Goal: Task Accomplishment & Management: Manage account settings

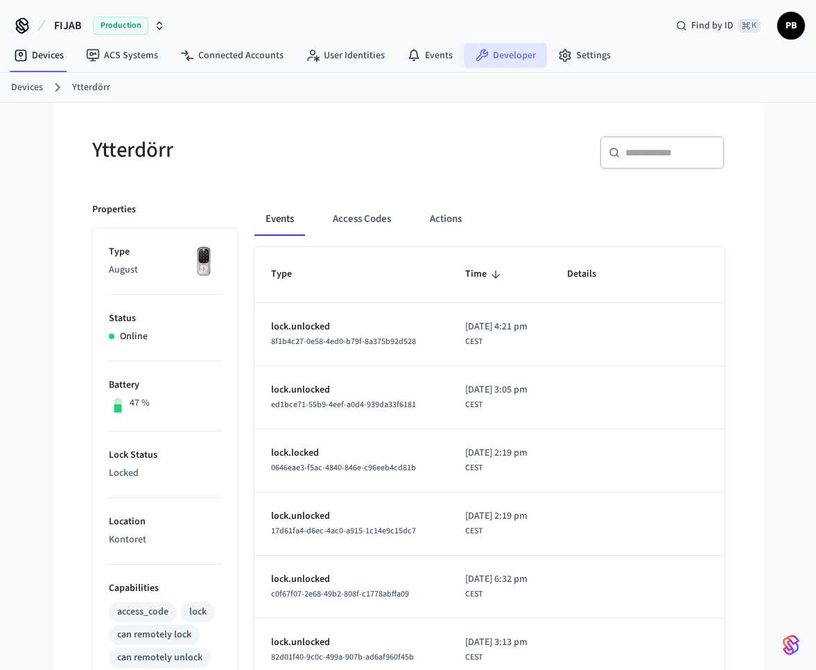
click at [493, 58] on link "Developer" at bounding box center [505, 55] width 83 height 25
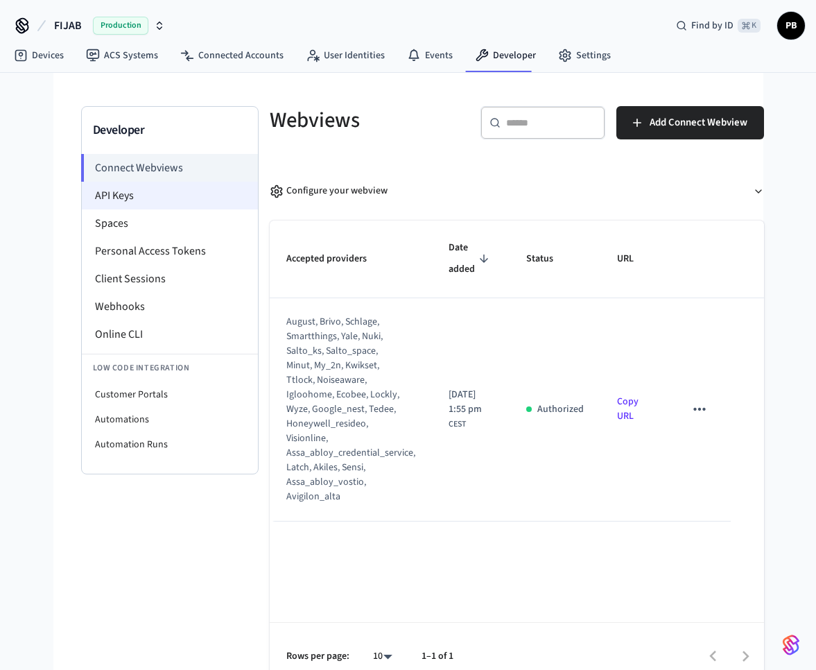
click at [182, 196] on li "API Keys" at bounding box center [170, 196] width 176 height 28
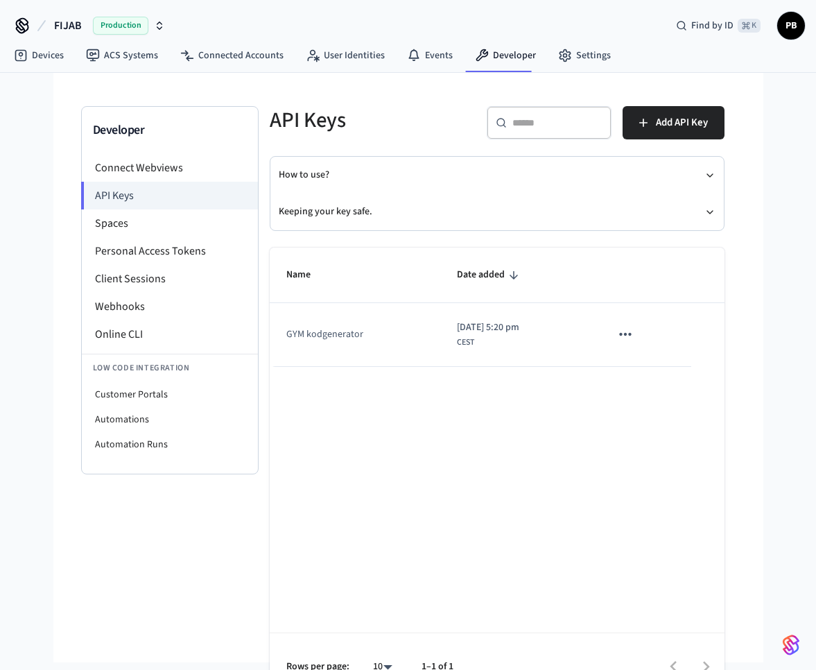
click at [631, 334] on icon "sticky table" at bounding box center [625, 334] width 12 height 3
click at [652, 430] on li "Delete" at bounding box center [662, 427] width 66 height 44
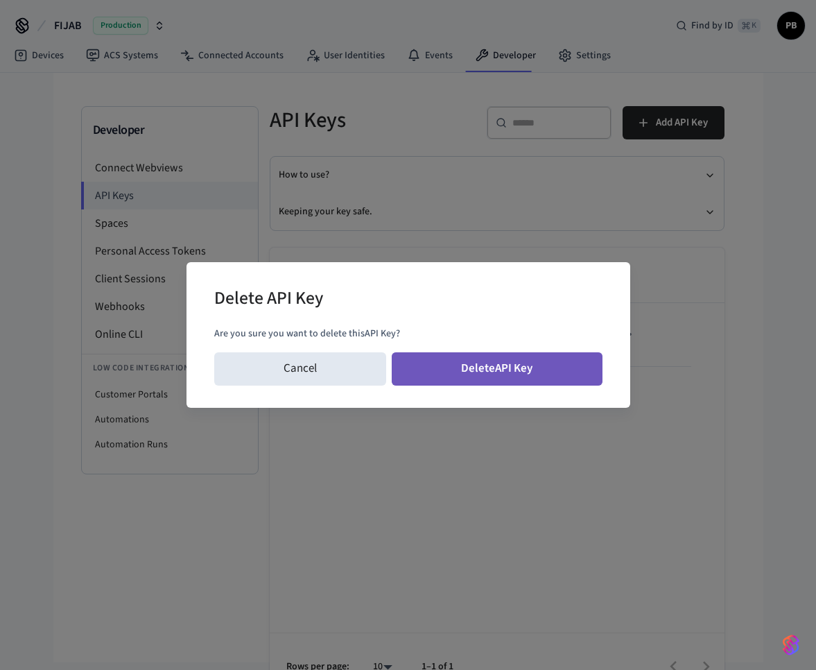
click at [434, 361] on button "Delete API Key" at bounding box center [497, 368] width 211 height 33
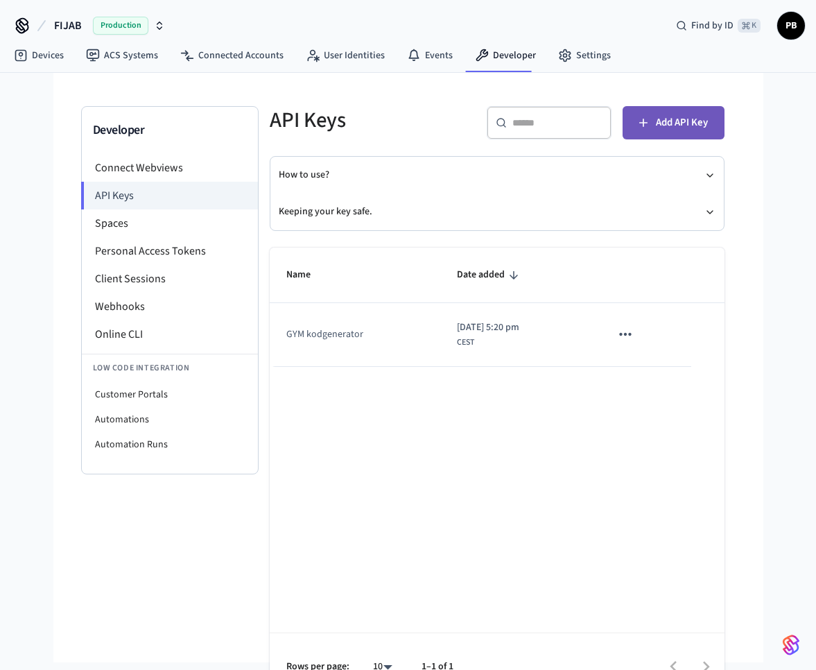
click at [684, 125] on span "Add API Key" at bounding box center [682, 123] width 52 height 18
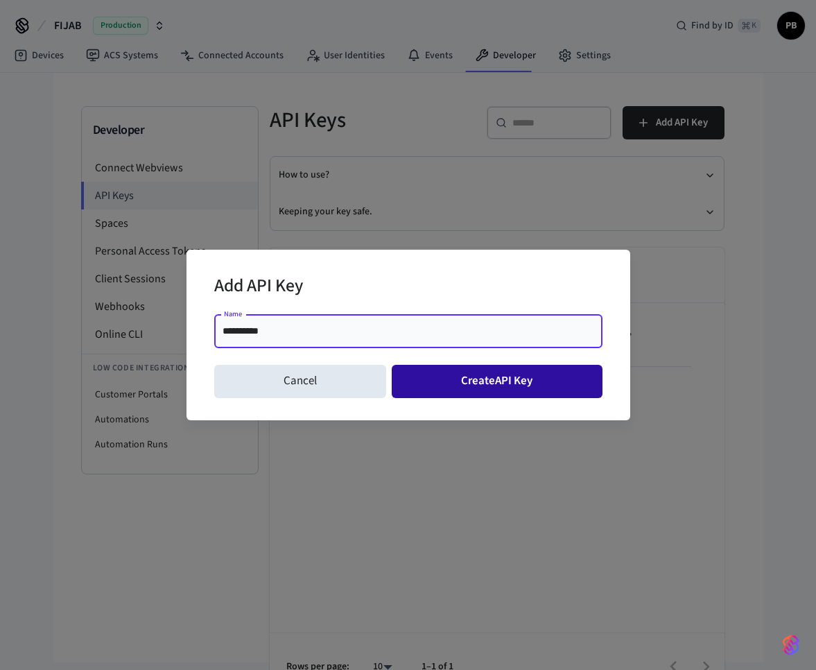
type input "**********"
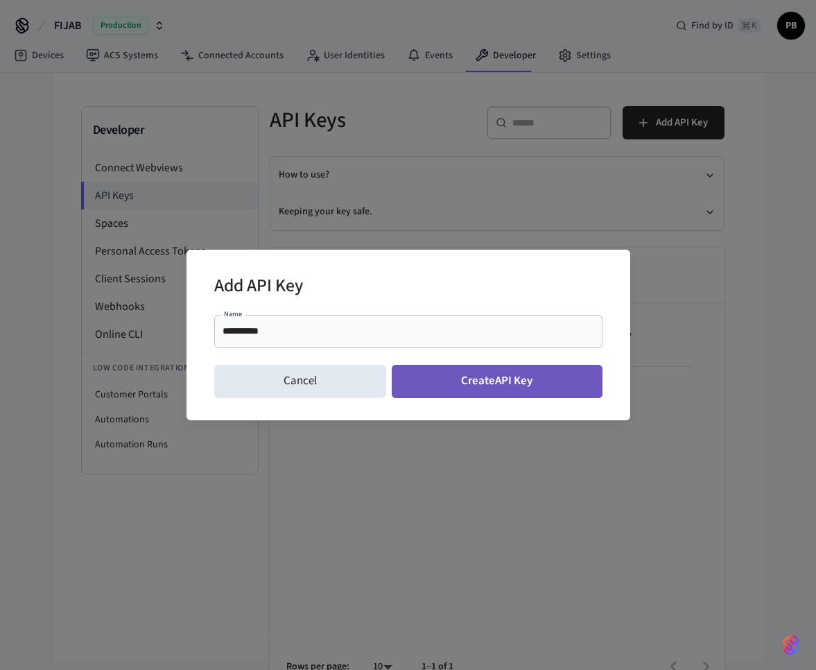
click at [514, 394] on button "Create API Key" at bounding box center [497, 381] width 211 height 33
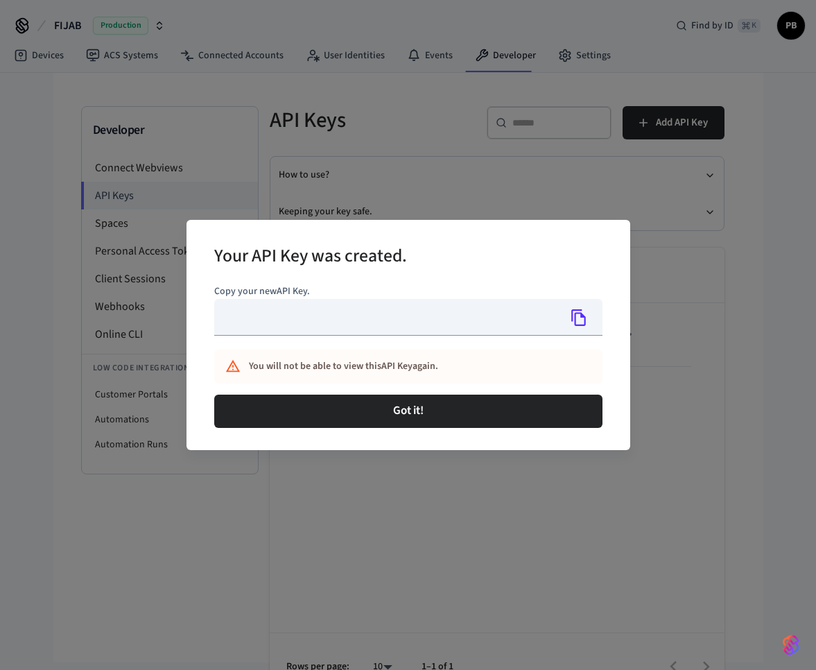
type input "**********"
click at [581, 322] on icon "Copy" at bounding box center [579, 318] width 18 height 18
click at [579, 323] on icon "Copy" at bounding box center [579, 318] width 18 height 18
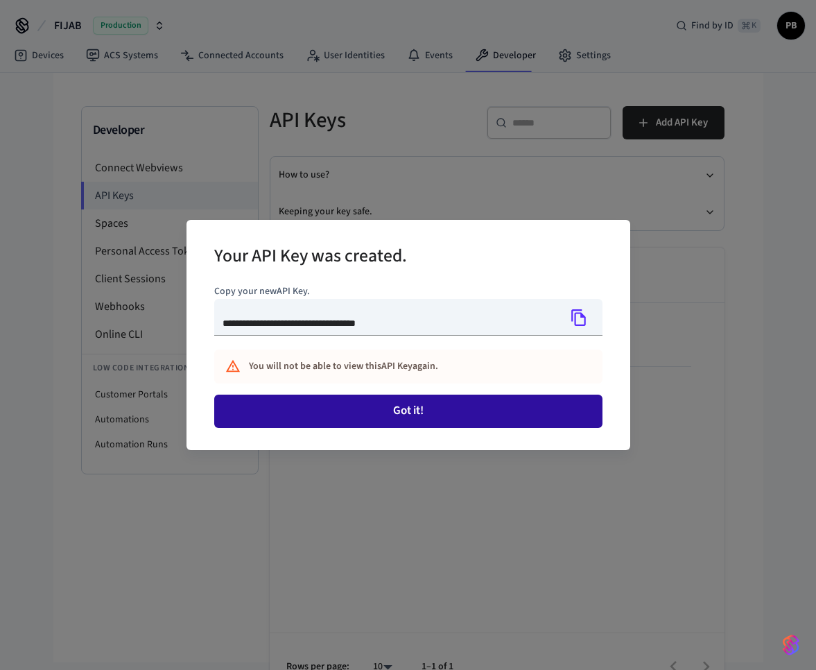
click at [437, 421] on button "Got it!" at bounding box center [408, 411] width 388 height 33
